Goal: Go to known website: Go to known website

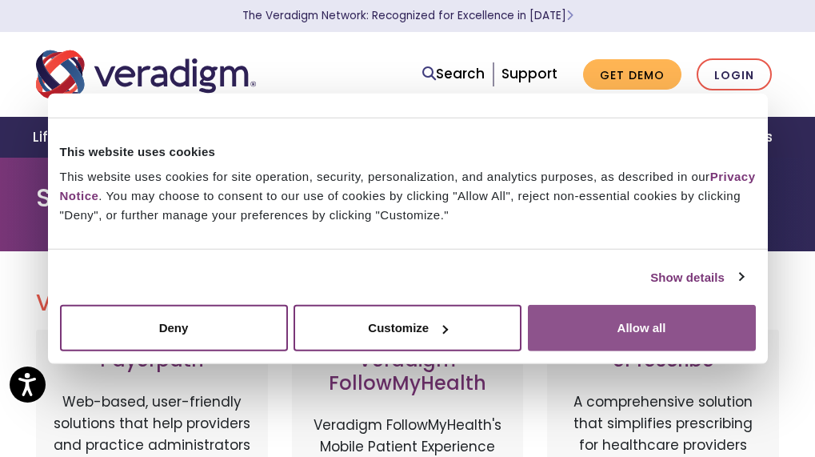
click at [625, 326] on button "Allow all" at bounding box center [642, 328] width 228 height 46
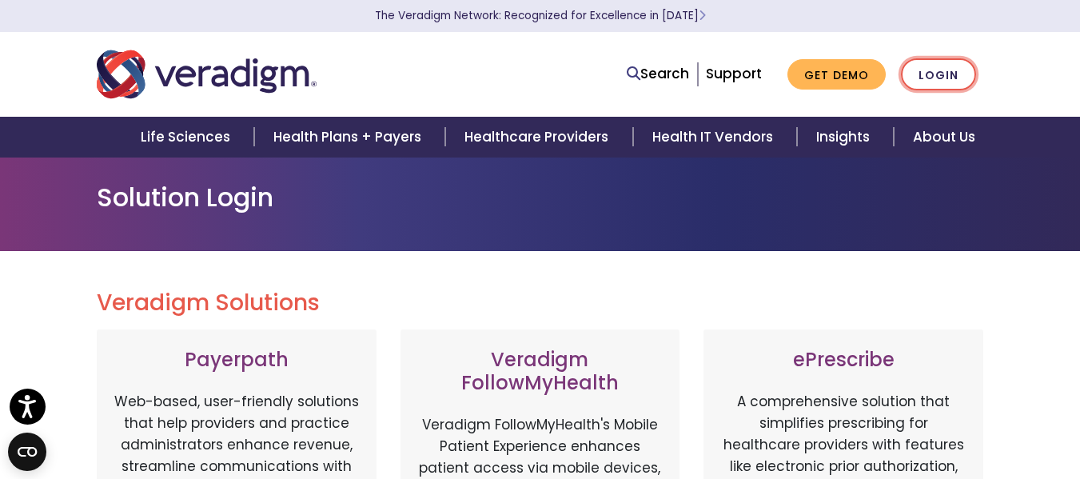
click at [814, 76] on link "Login" at bounding box center [938, 74] width 75 height 33
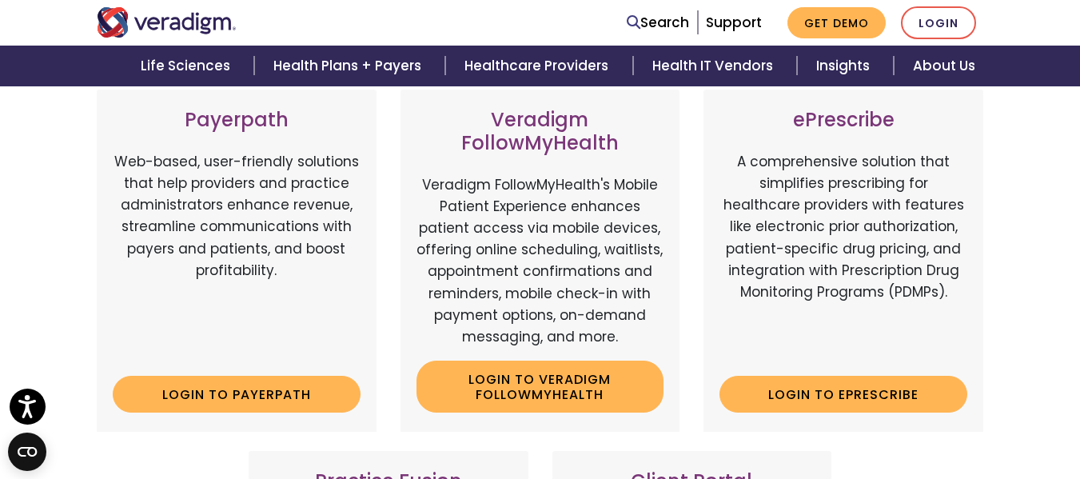
scroll to position [400, 0]
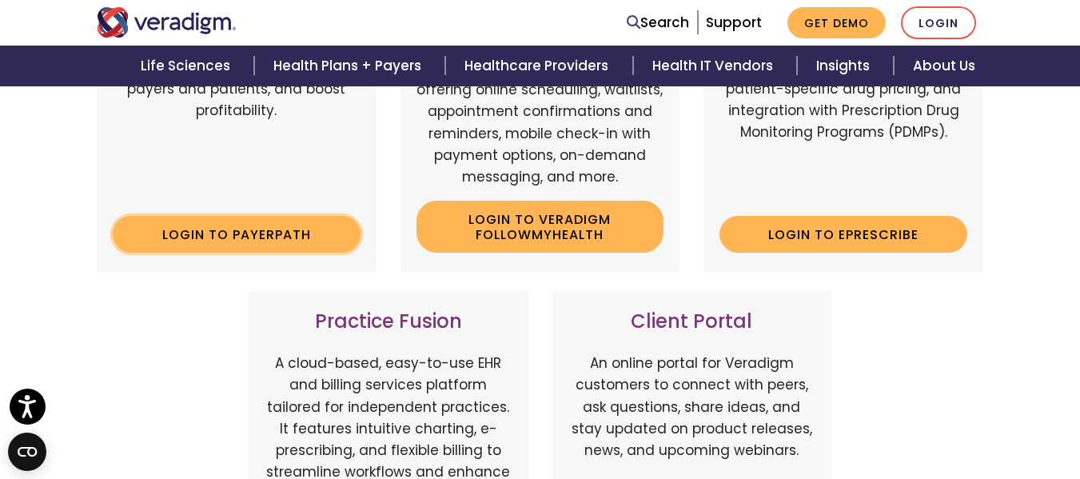
click at [297, 233] on link "Login to Payerpath" at bounding box center [237, 234] width 248 height 37
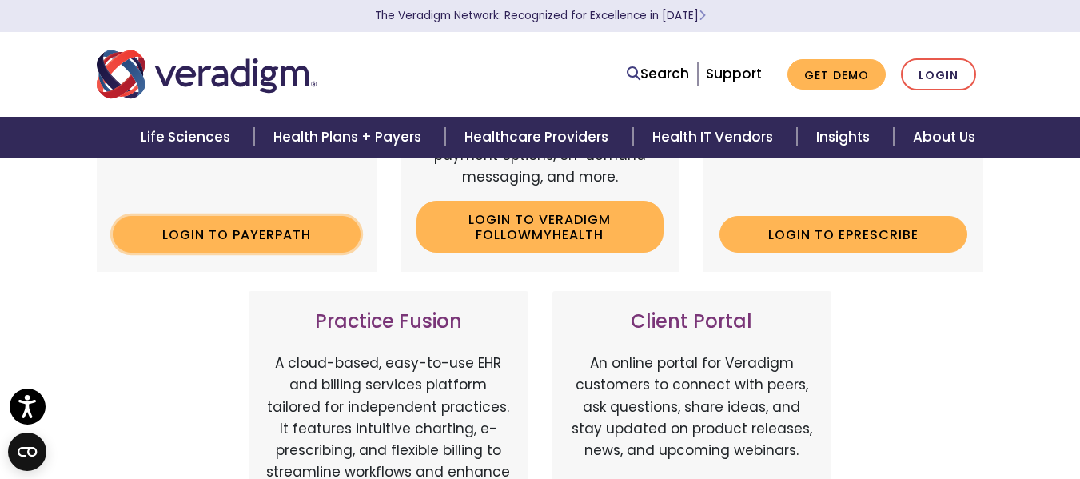
scroll to position [0, 0]
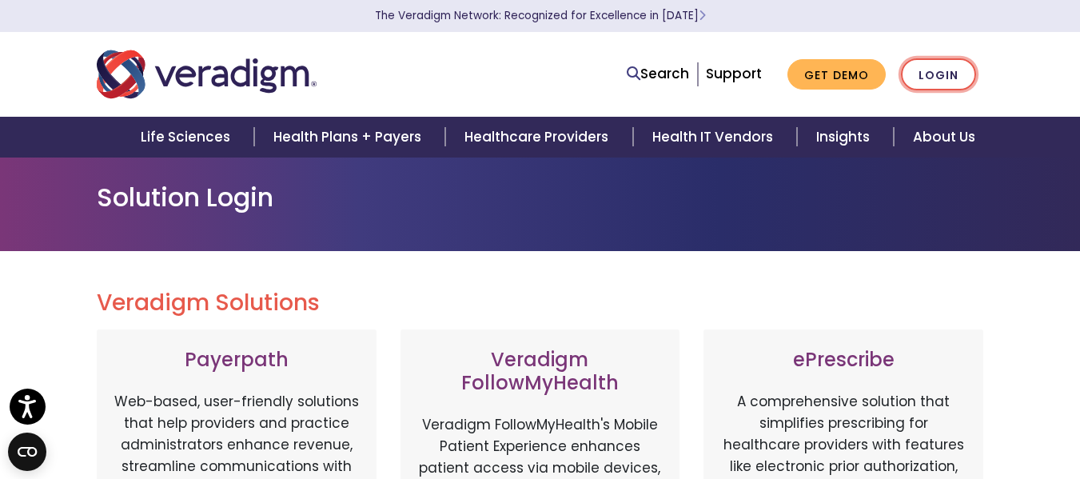
click at [954, 74] on link "Login" at bounding box center [938, 74] width 75 height 33
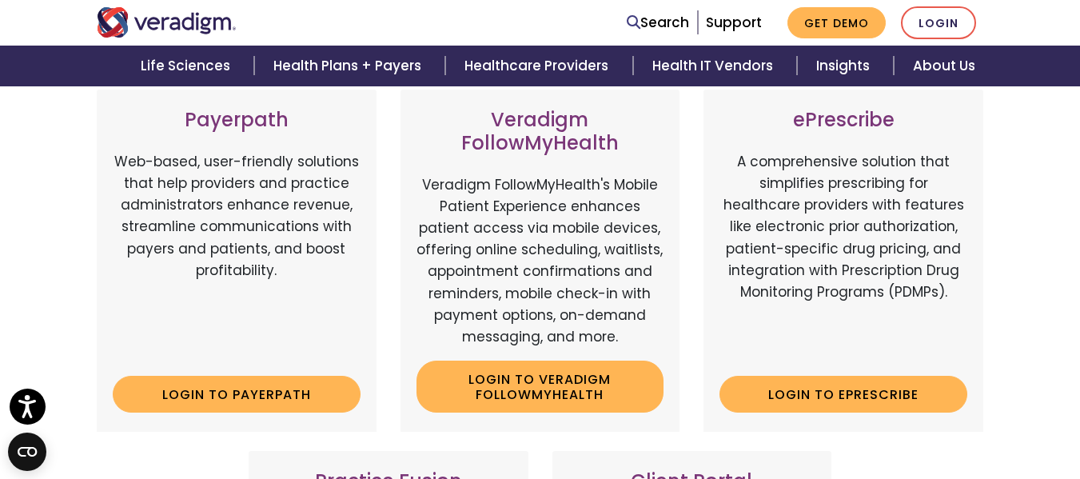
scroll to position [320, 0]
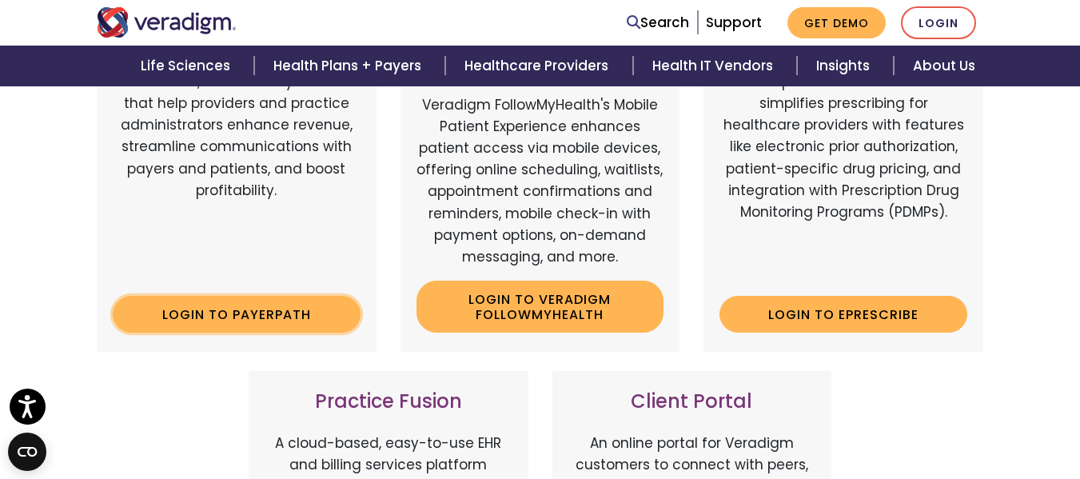
click at [257, 314] on link "Login to Payerpath" at bounding box center [237, 314] width 248 height 37
